Goal: Task Accomplishment & Management: Manage account settings

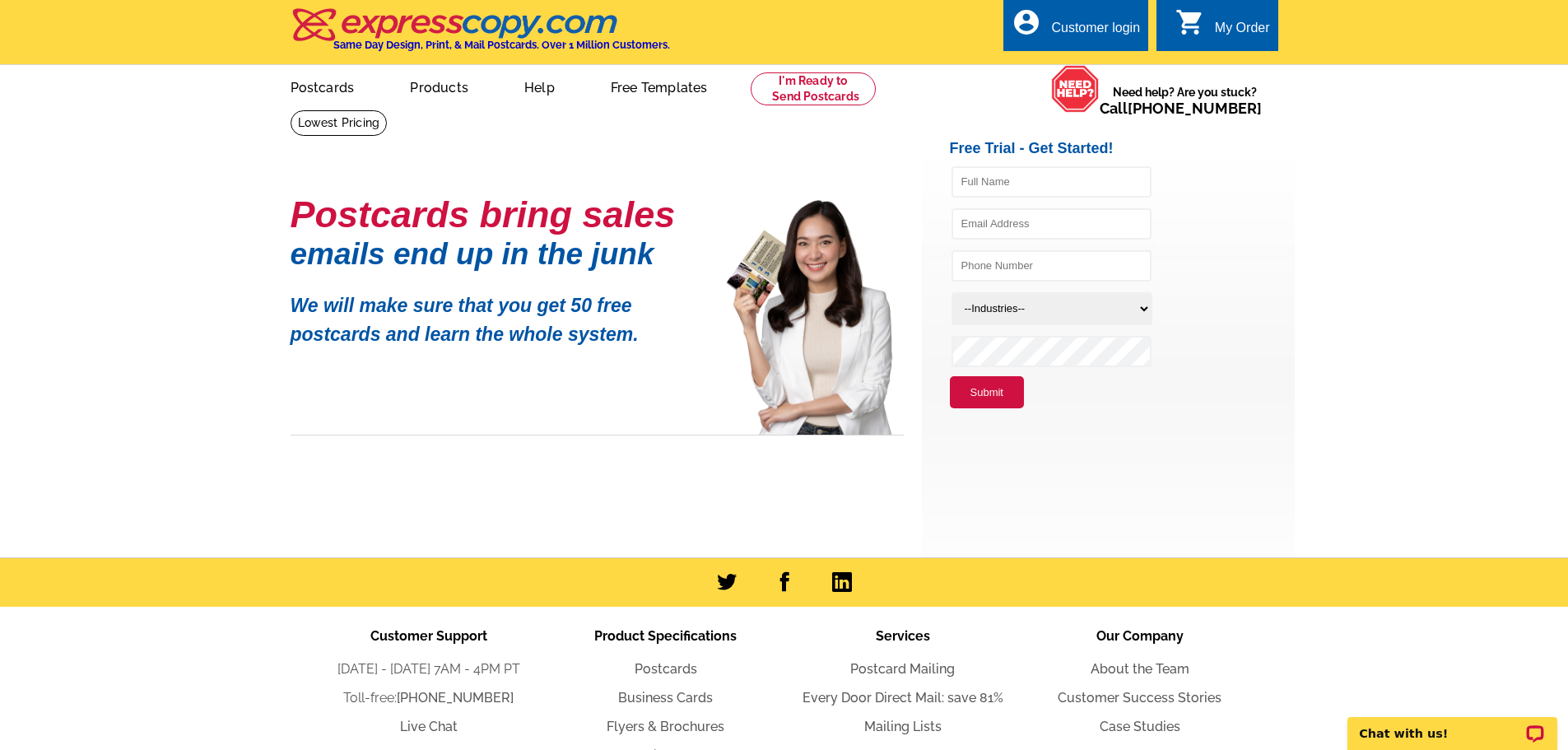
type input "[EMAIL_ADDRESS][DOMAIN_NAME]"
click at [1104, 30] on div "Customer login" at bounding box center [1096, 32] width 89 height 23
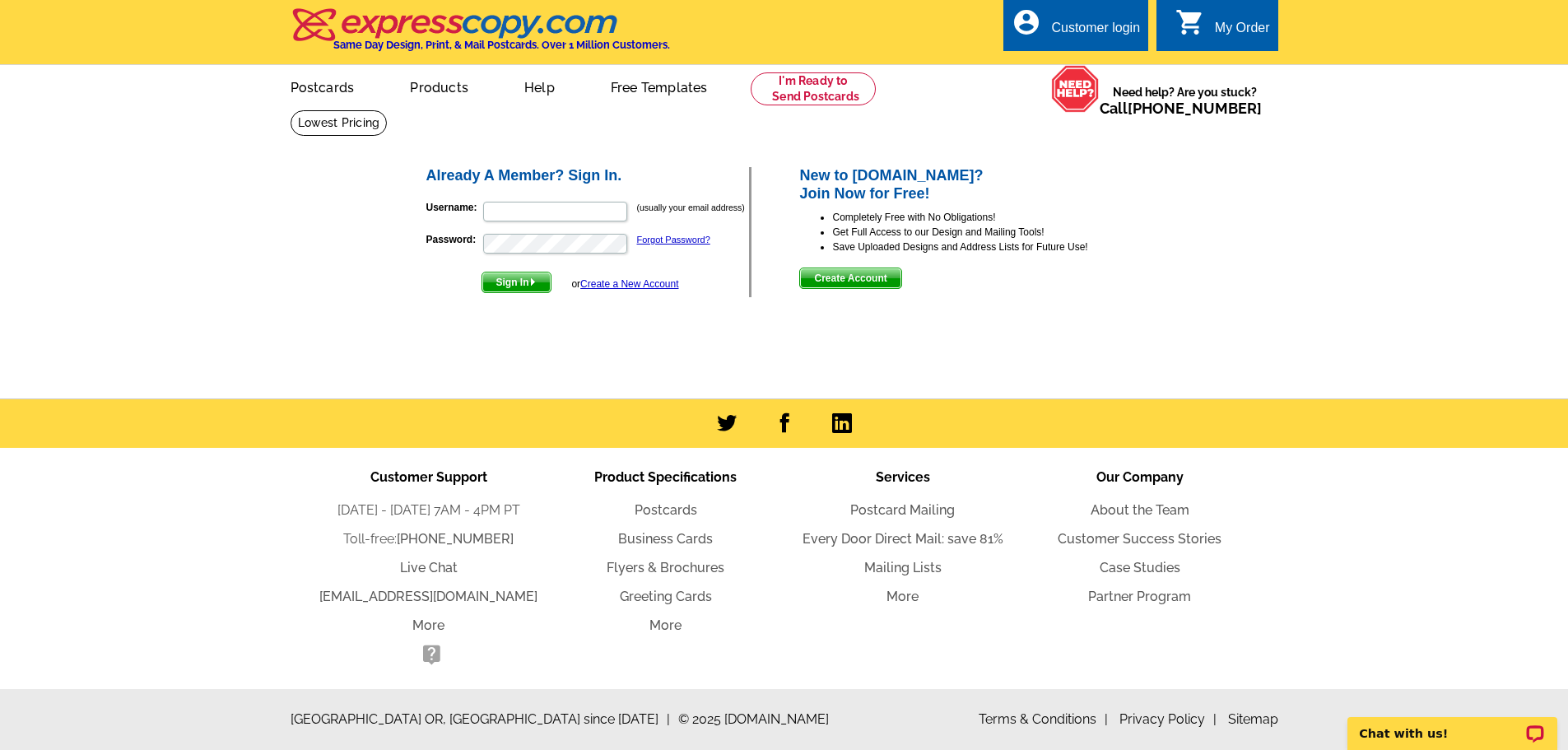
type input "[EMAIL_ADDRESS][DOMAIN_NAME]"
click at [527, 279] on span "Sign In" at bounding box center [516, 282] width 68 height 20
